Goal: Communication & Community: Answer question/provide support

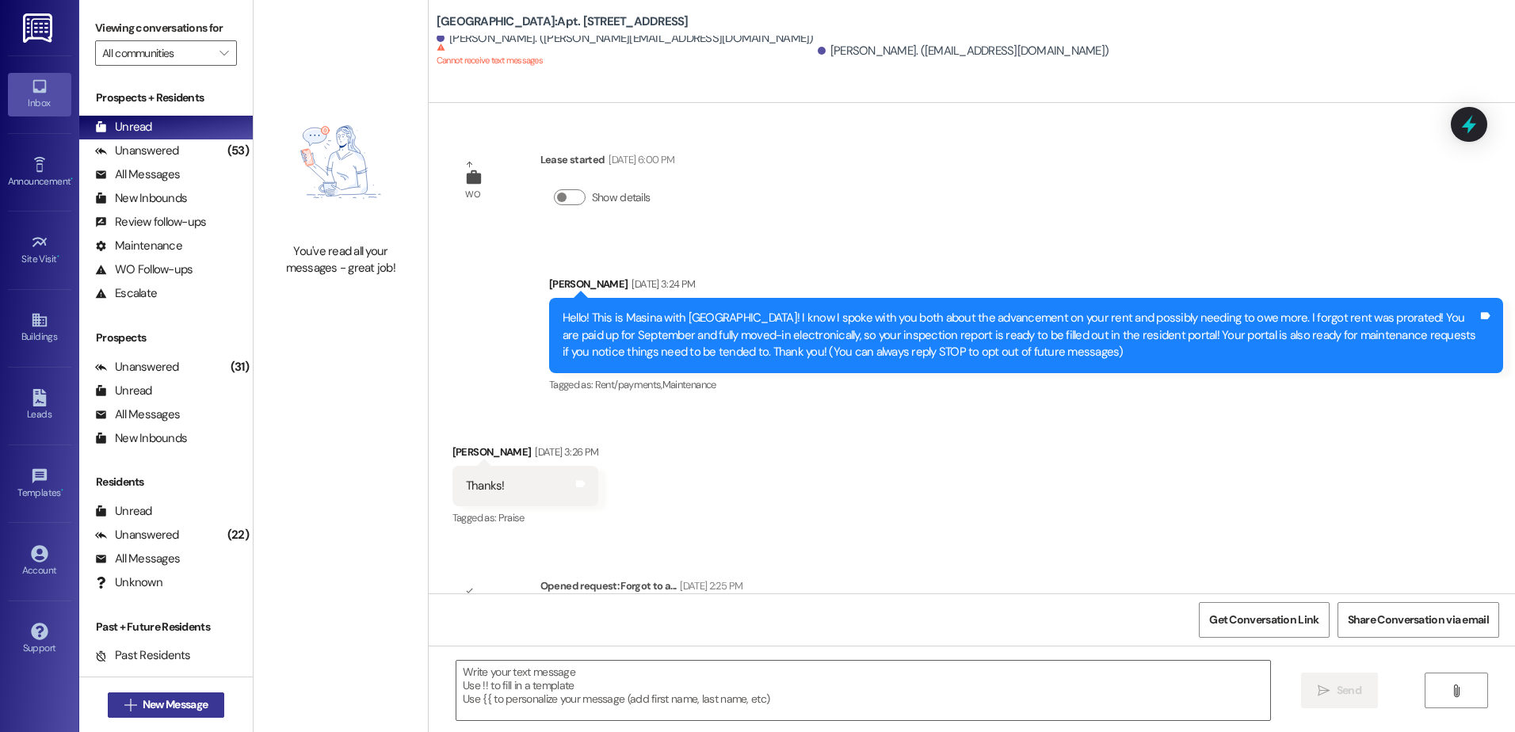
scroll to position [14887, 0]
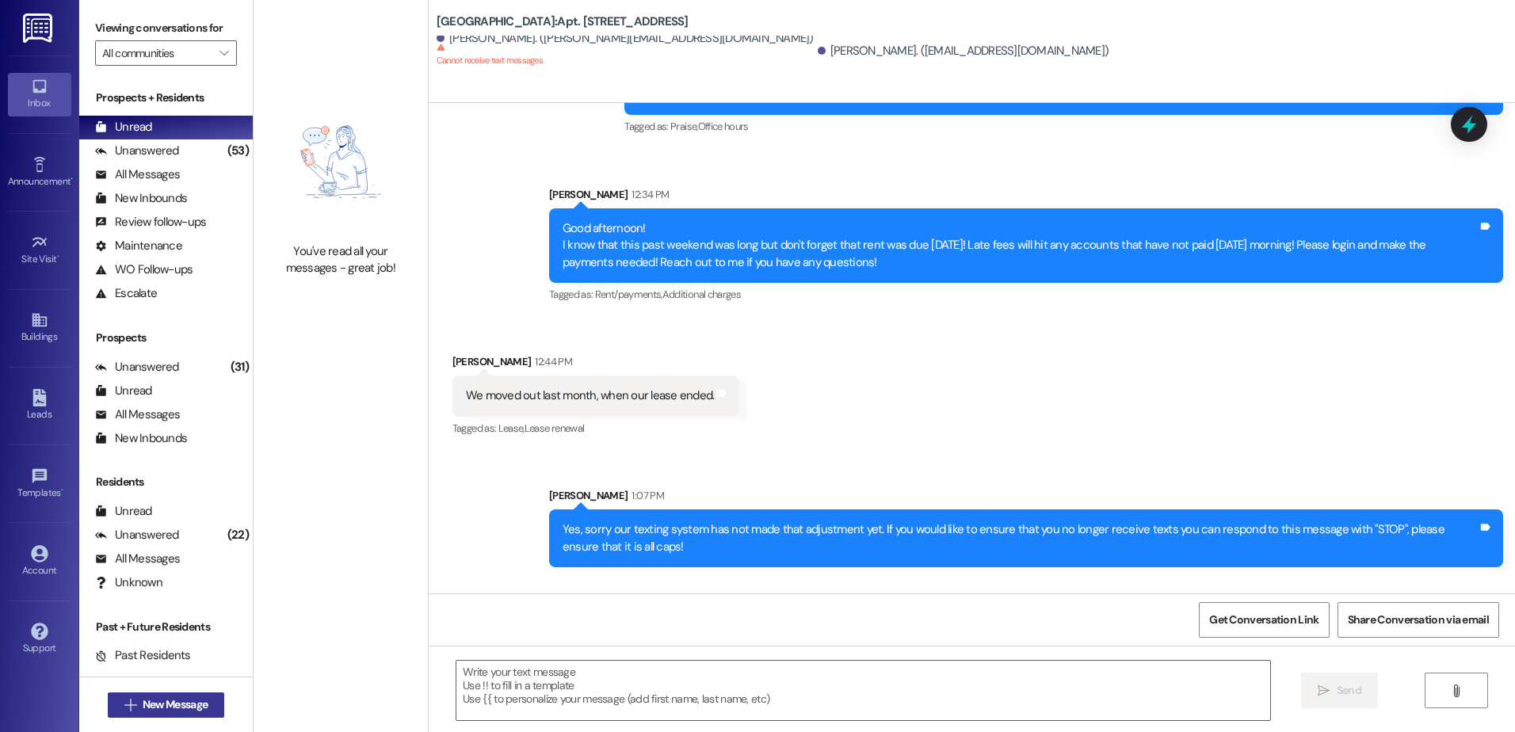
click at [143, 703] on span "New Message" at bounding box center [175, 705] width 65 height 17
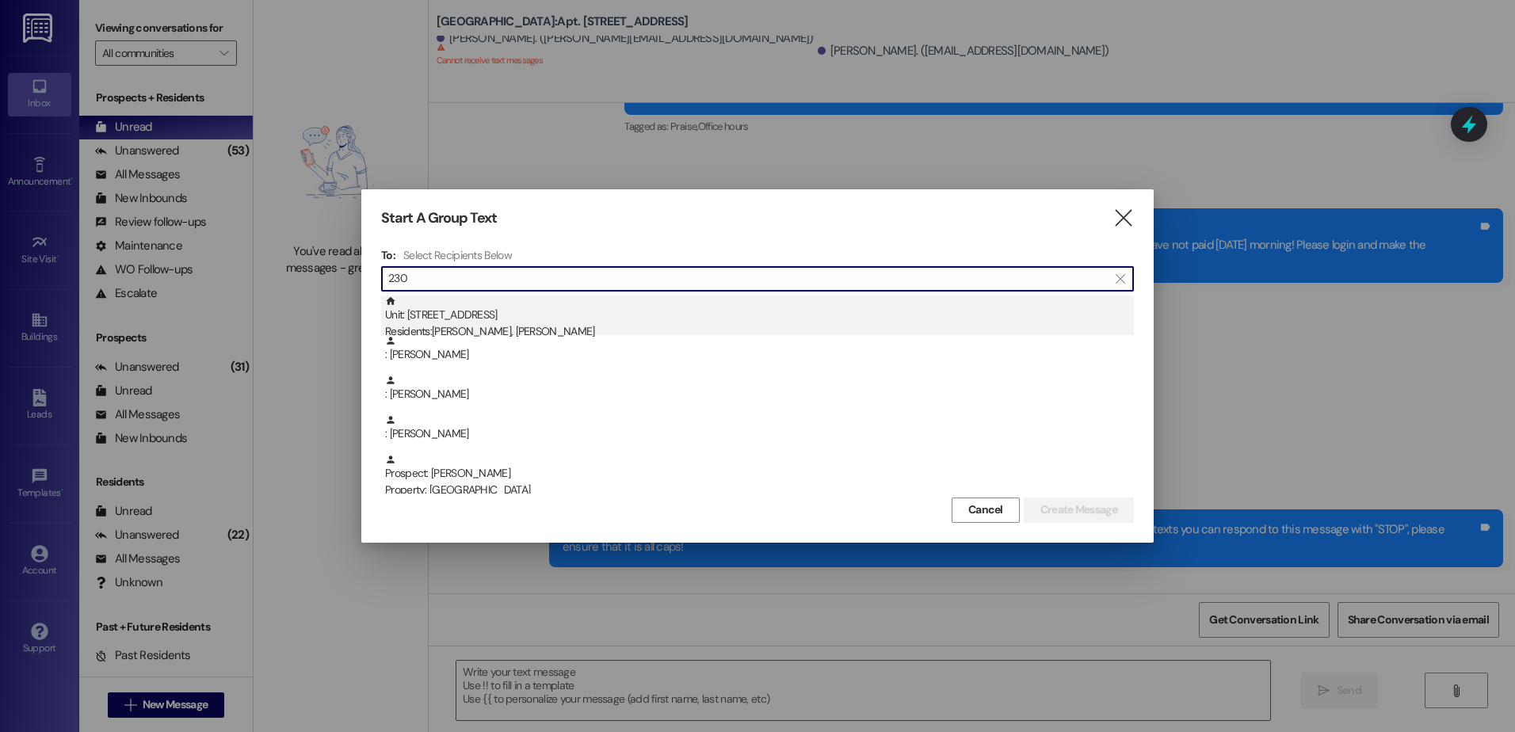
type input "230"
click at [499, 321] on div "Unit: 230 - 1 Central Park Residents: [PERSON_NAME], [PERSON_NAME]" at bounding box center [759, 318] width 749 height 45
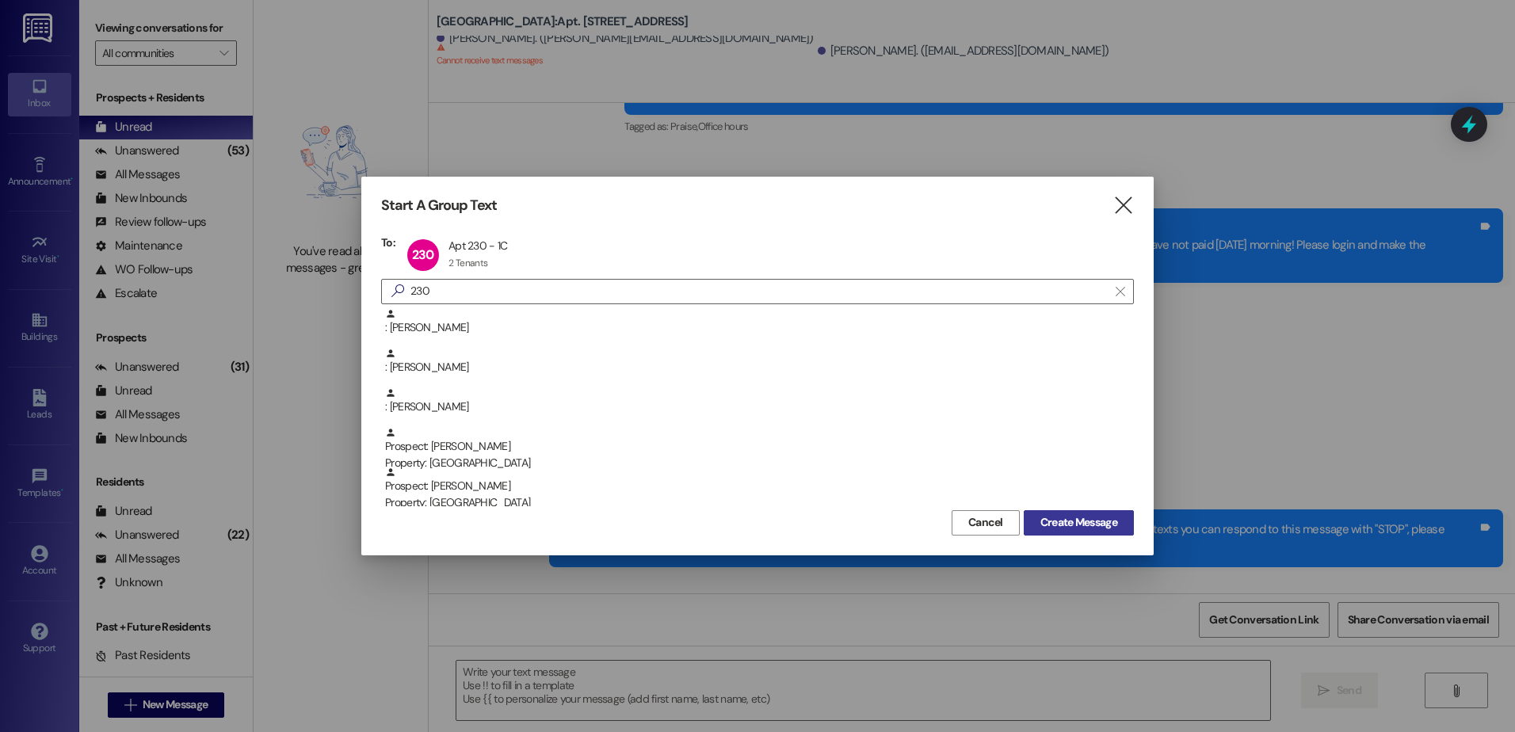
click at [1114, 519] on span "Create Message" at bounding box center [1079, 522] width 77 height 17
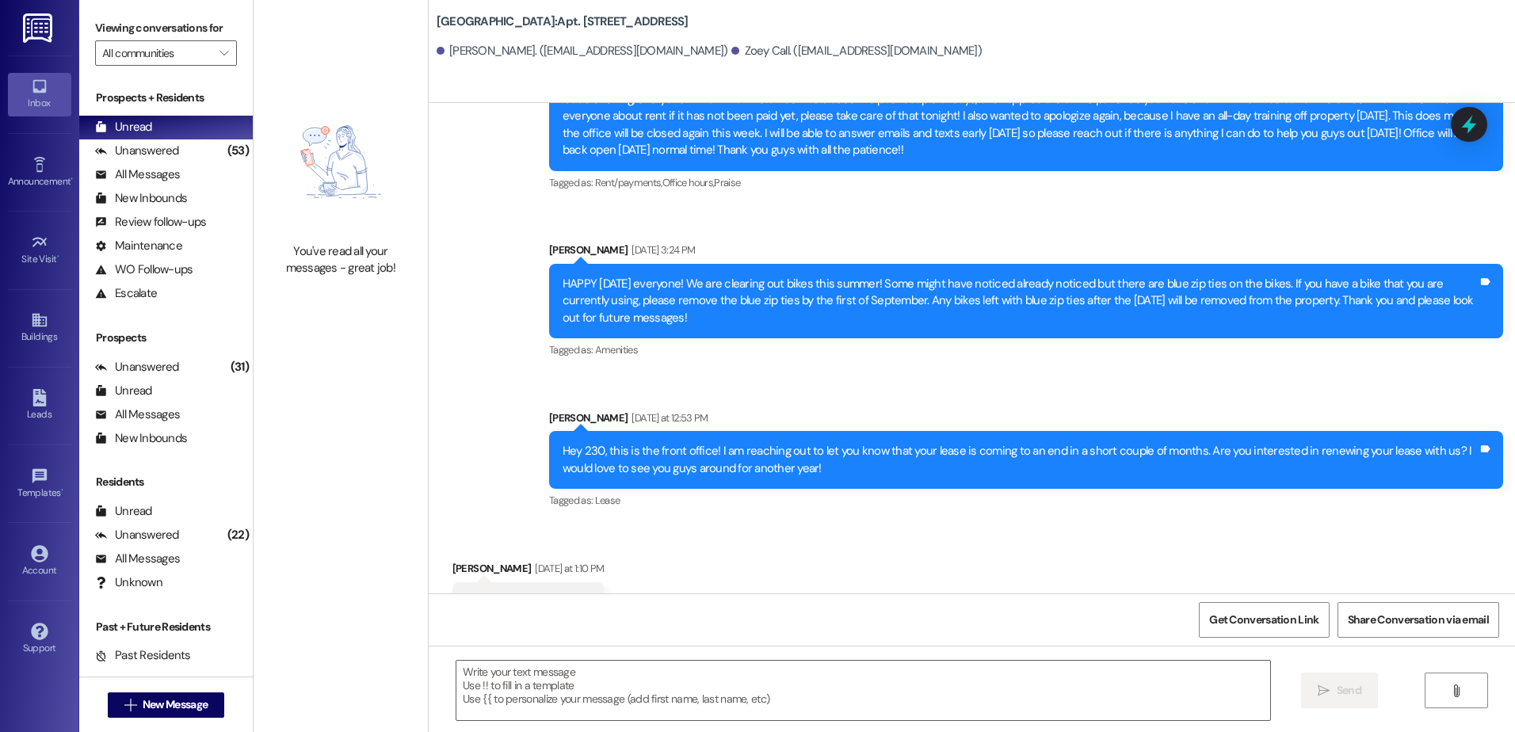
scroll to position [1515, 0]
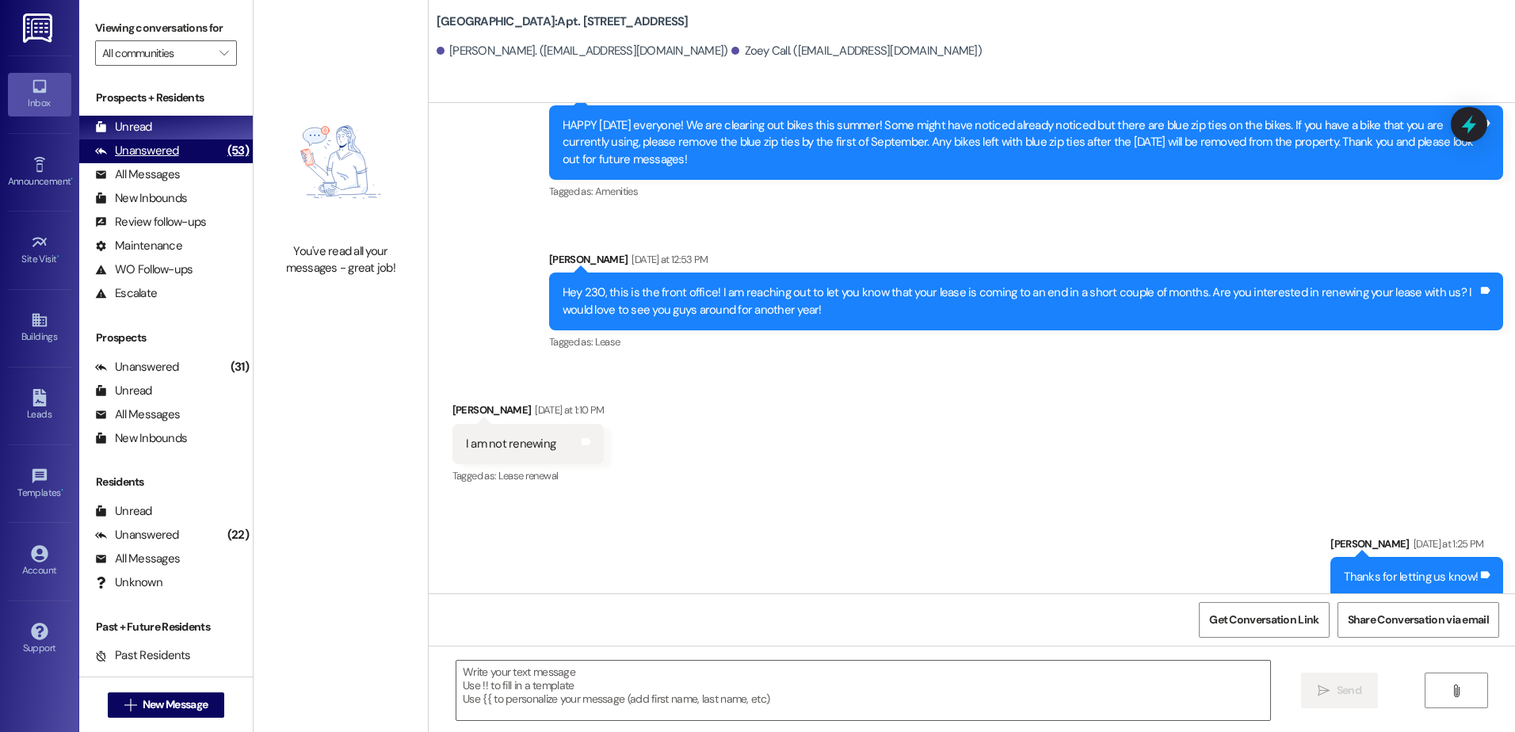
click at [132, 153] on div "Unanswered" at bounding box center [137, 151] width 84 height 17
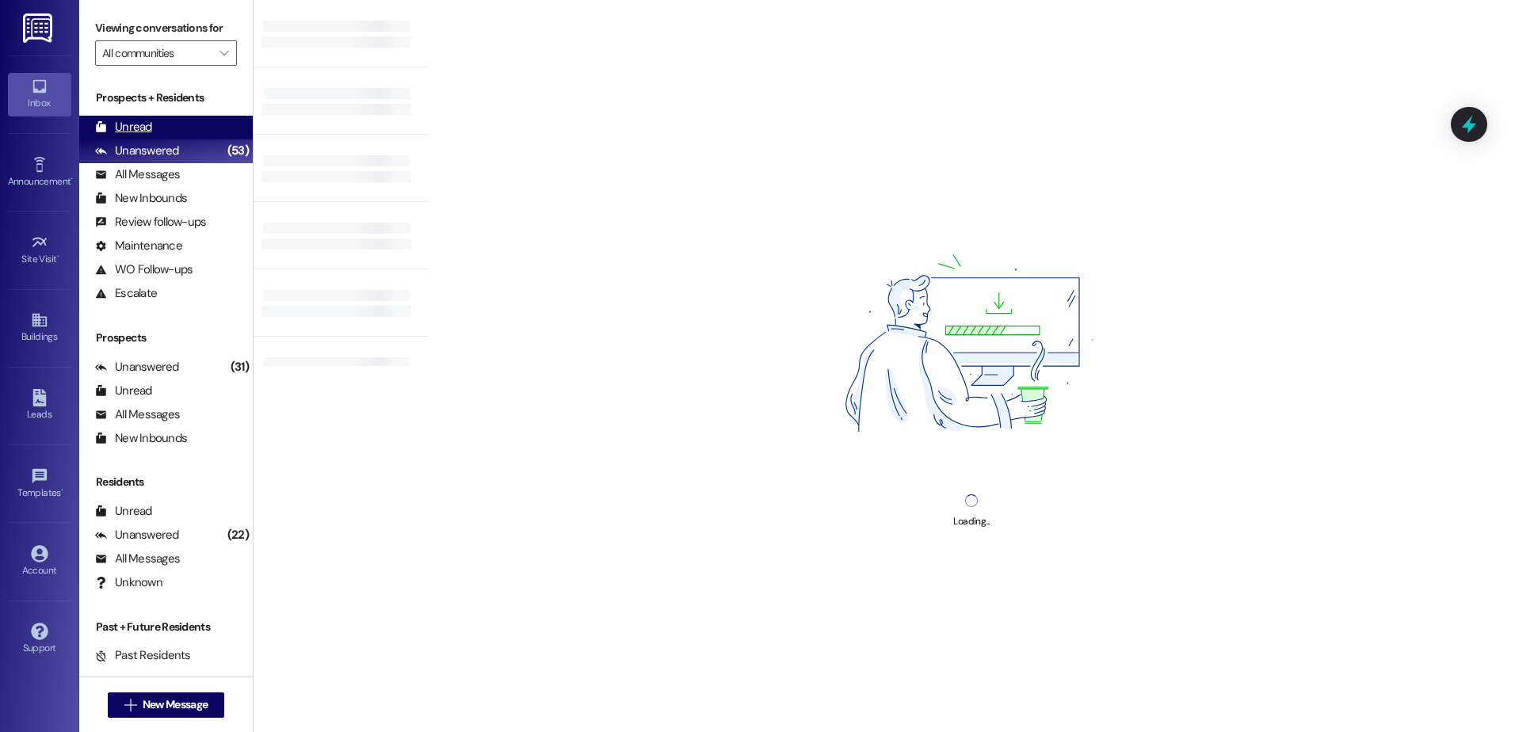
click at [128, 128] on div "Unread" at bounding box center [123, 127] width 57 height 17
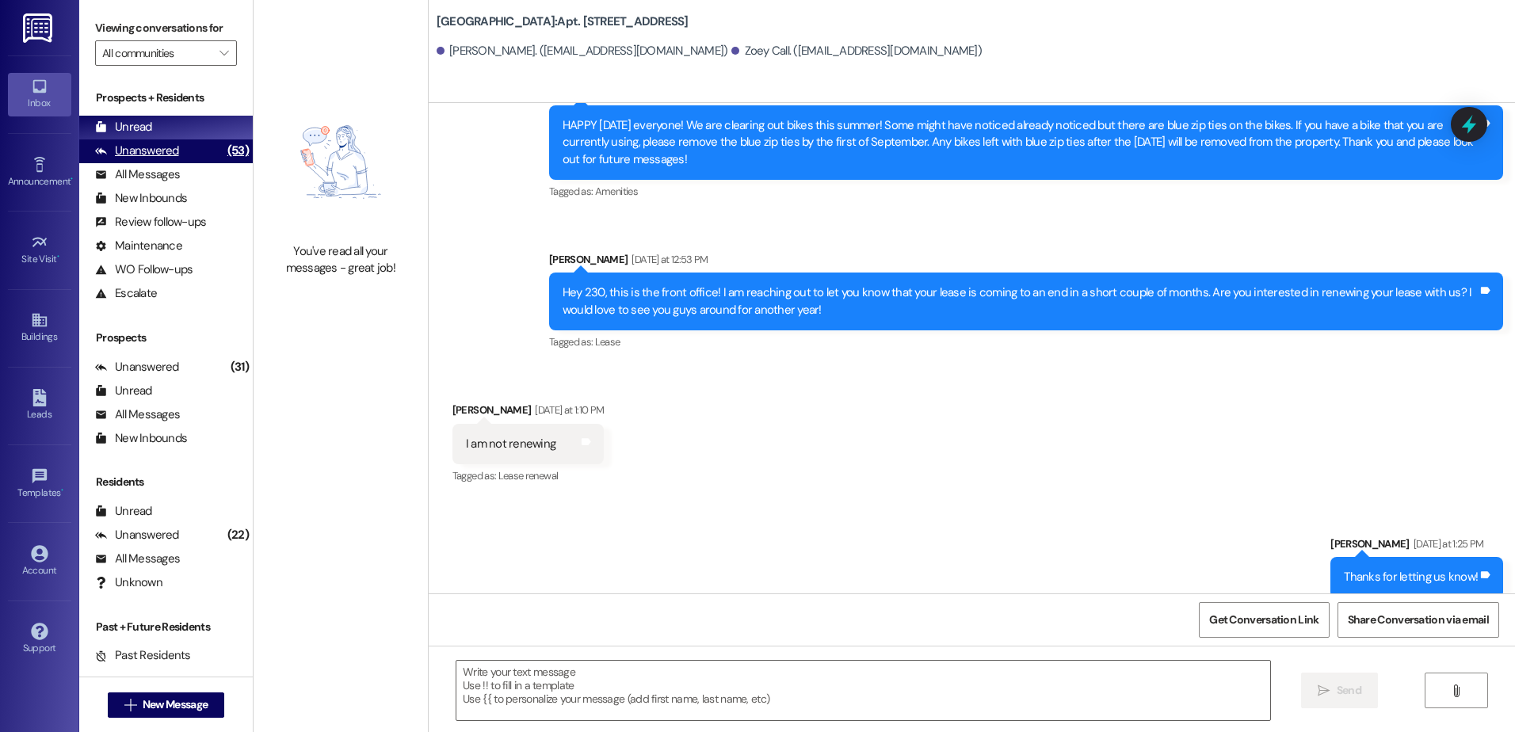
click at [136, 150] on div "Unanswered" at bounding box center [137, 151] width 84 height 17
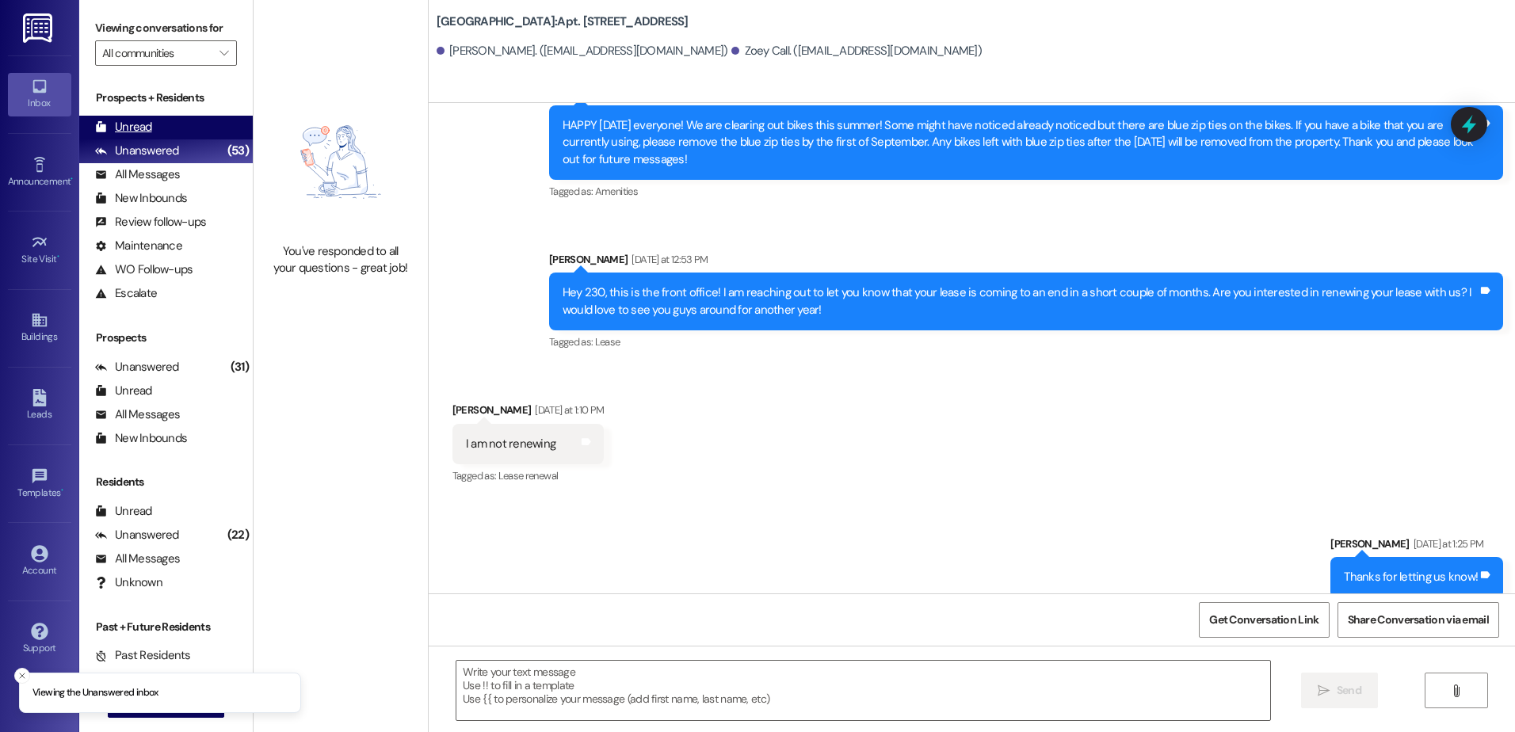
click at [141, 130] on div "Unread" at bounding box center [123, 127] width 57 height 17
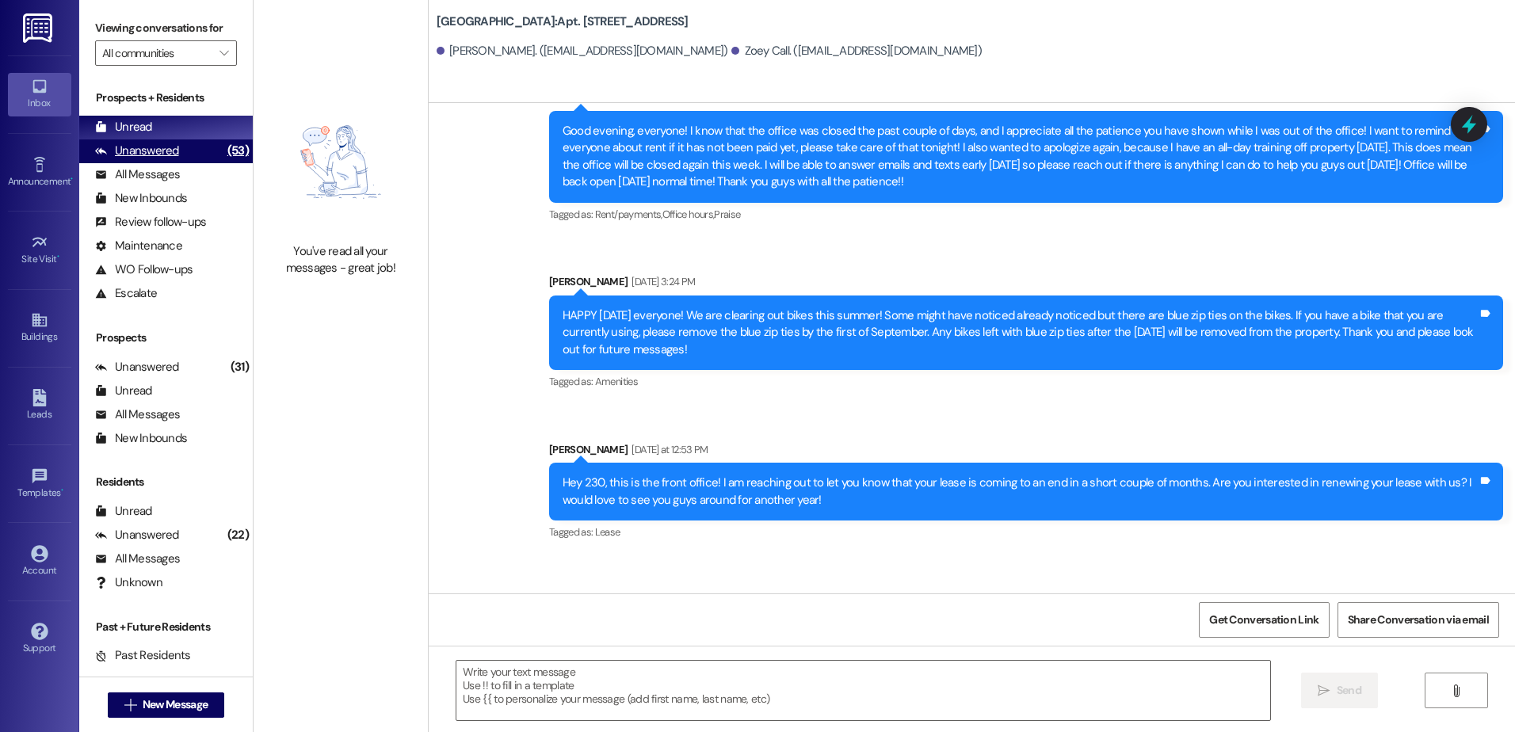
scroll to position [1404, 0]
